Goal: Find specific fact: Find specific fact

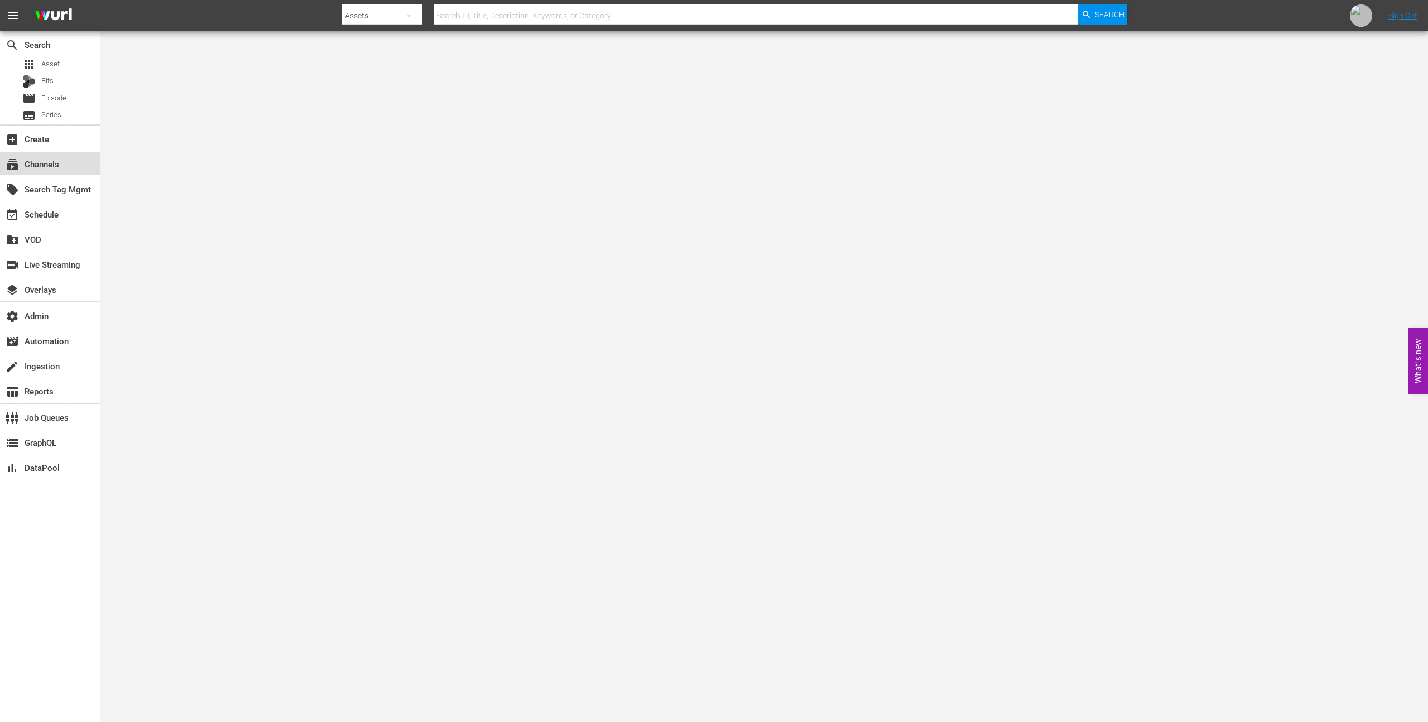
click at [57, 165] on div "subscriptions Channels" at bounding box center [31, 162] width 62 height 10
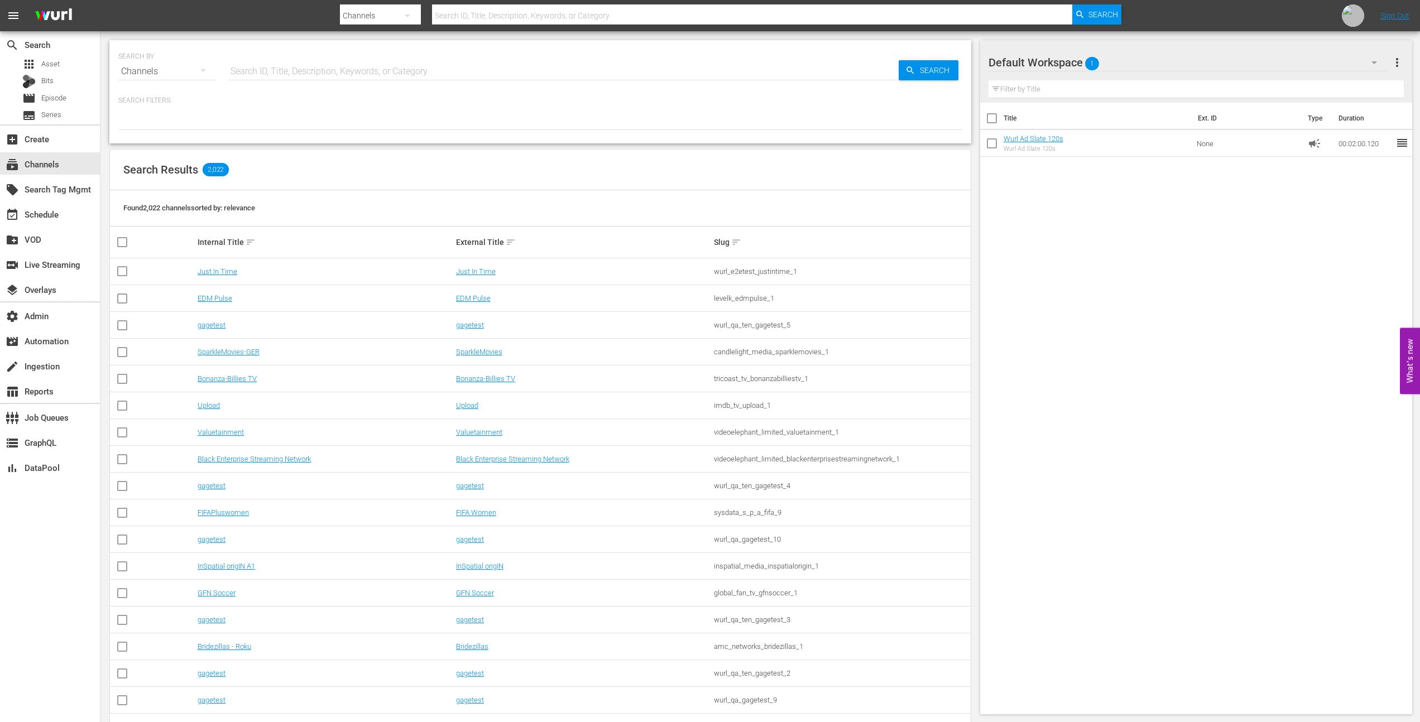
click at [330, 75] on input "text" at bounding box center [563, 71] width 671 height 27
type input "comedy"
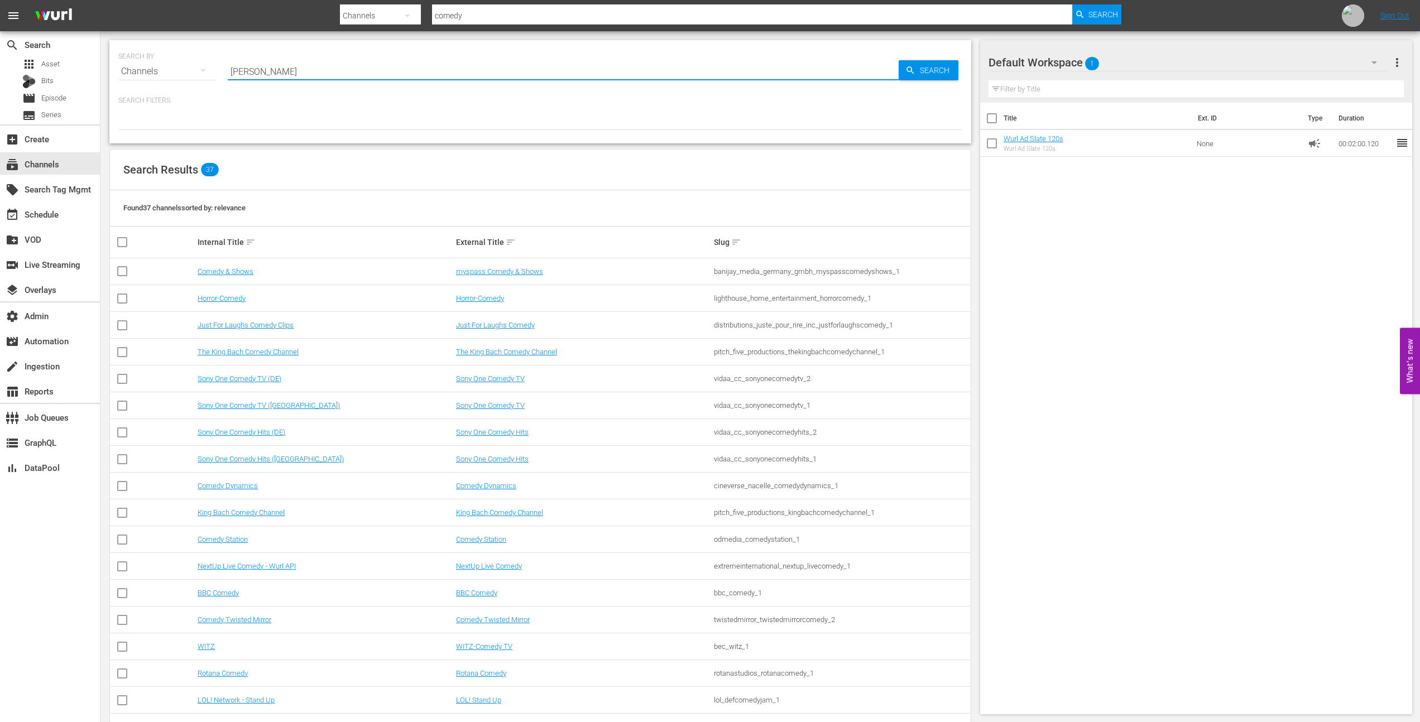
type input "comedy juice"
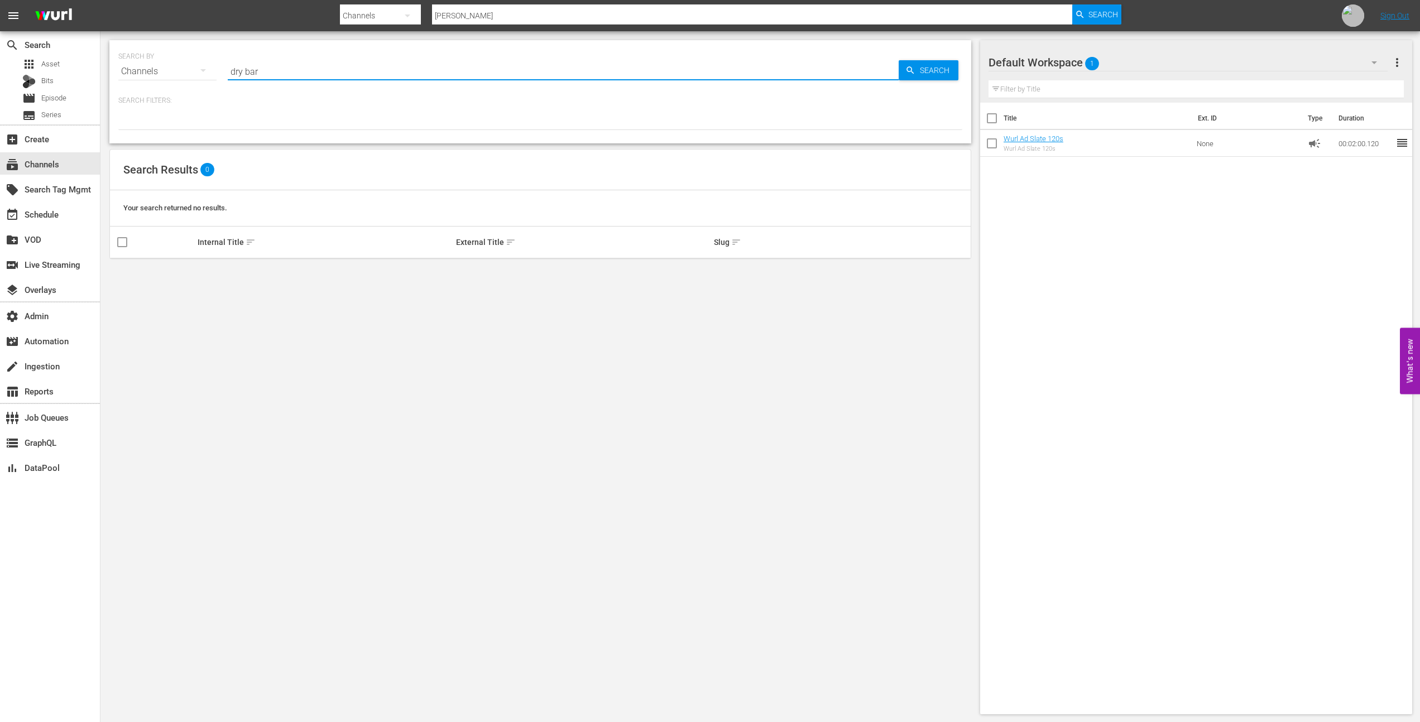
type input "dry bar"
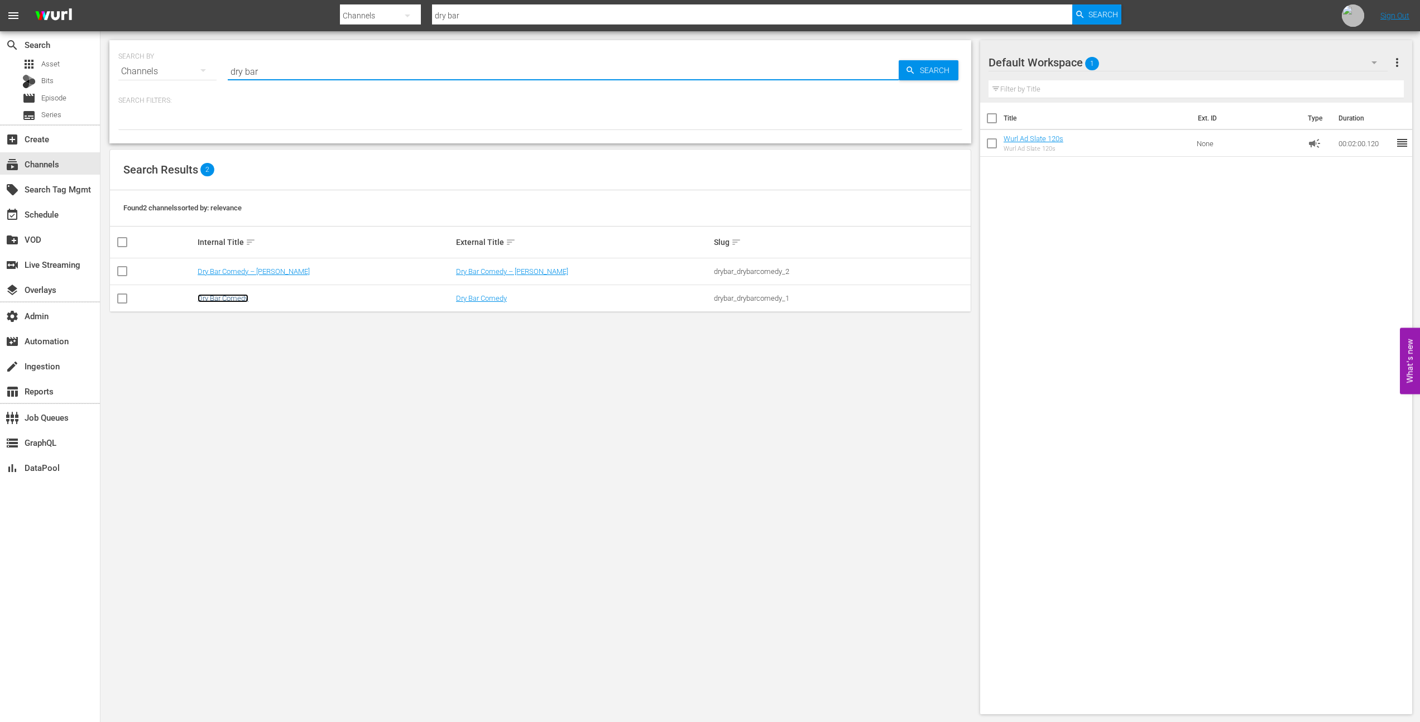
click at [221, 301] on link "Dry Bar Comedy" at bounding box center [223, 298] width 51 height 8
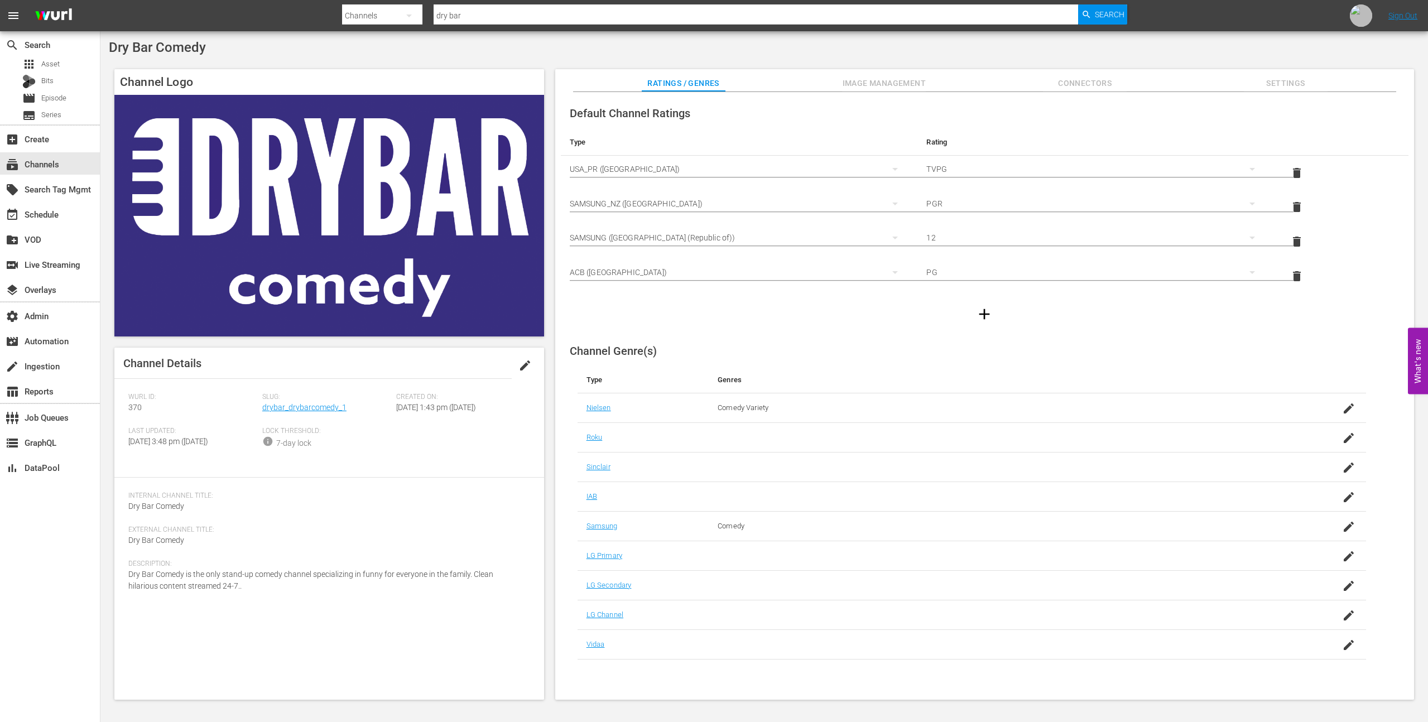
click at [125, 406] on div "Channel Details edit Wurl ID: 370 Slug: drybar_drybarcomedy_1 Created On: Tue N…" at bounding box center [329, 524] width 430 height 352
click at [126, 406] on div "Channel Details edit Wurl ID: 370 Slug: drybar_drybarcomedy_1 Created On: Tue N…" at bounding box center [329, 524] width 430 height 352
copy span "370"
